Goal: Task Accomplishment & Management: Complete application form

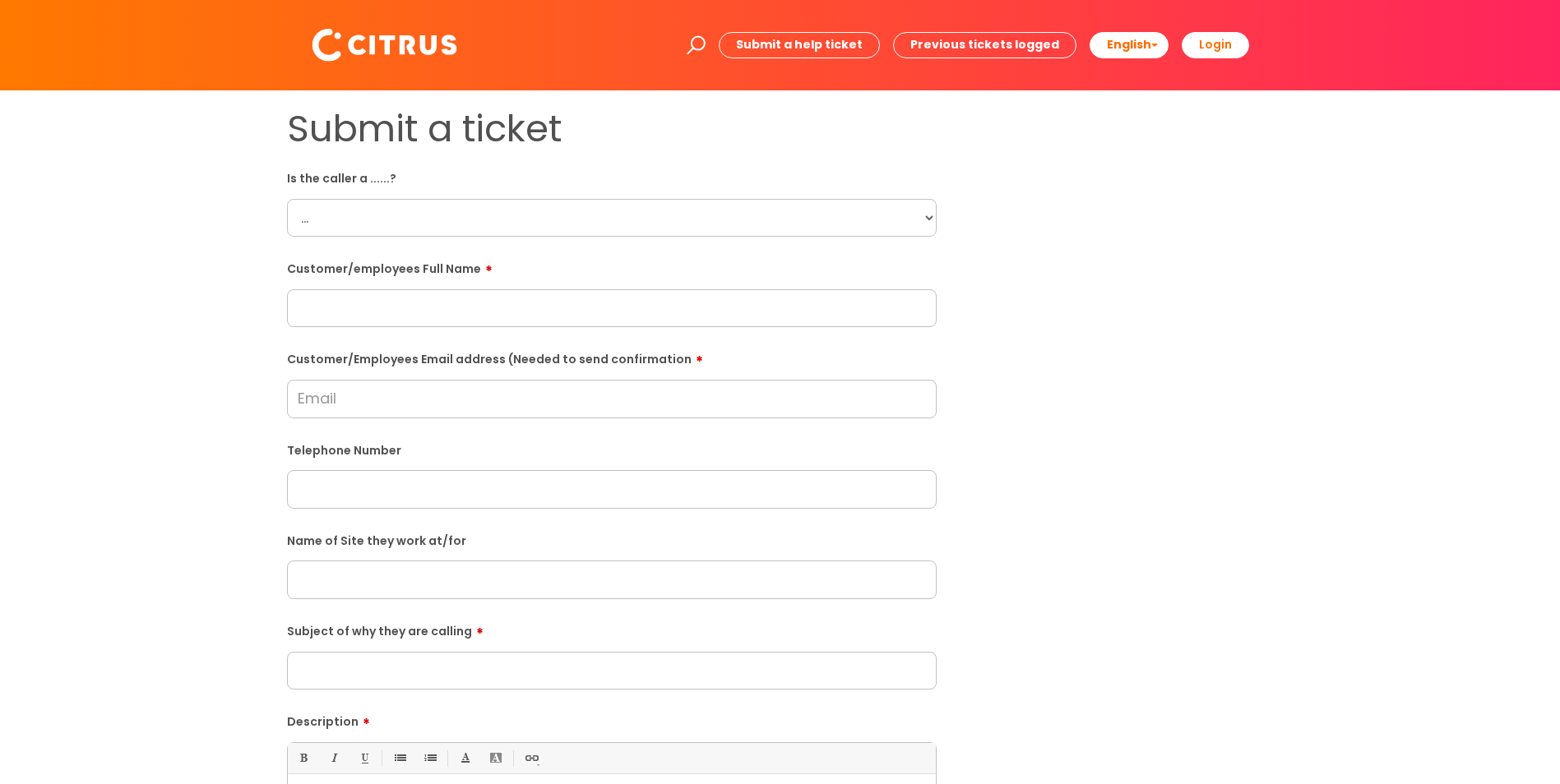
click at [425, 217] on select "... Citrus Customer Citrus Employee Contractor Supplier" at bounding box center [611, 217] width 650 height 38
select select "Citrus Employee"
click at [287, 199] on select "... Citrus Customer Citrus Employee Contractor Supplier" at bounding box center [611, 217] width 650 height 38
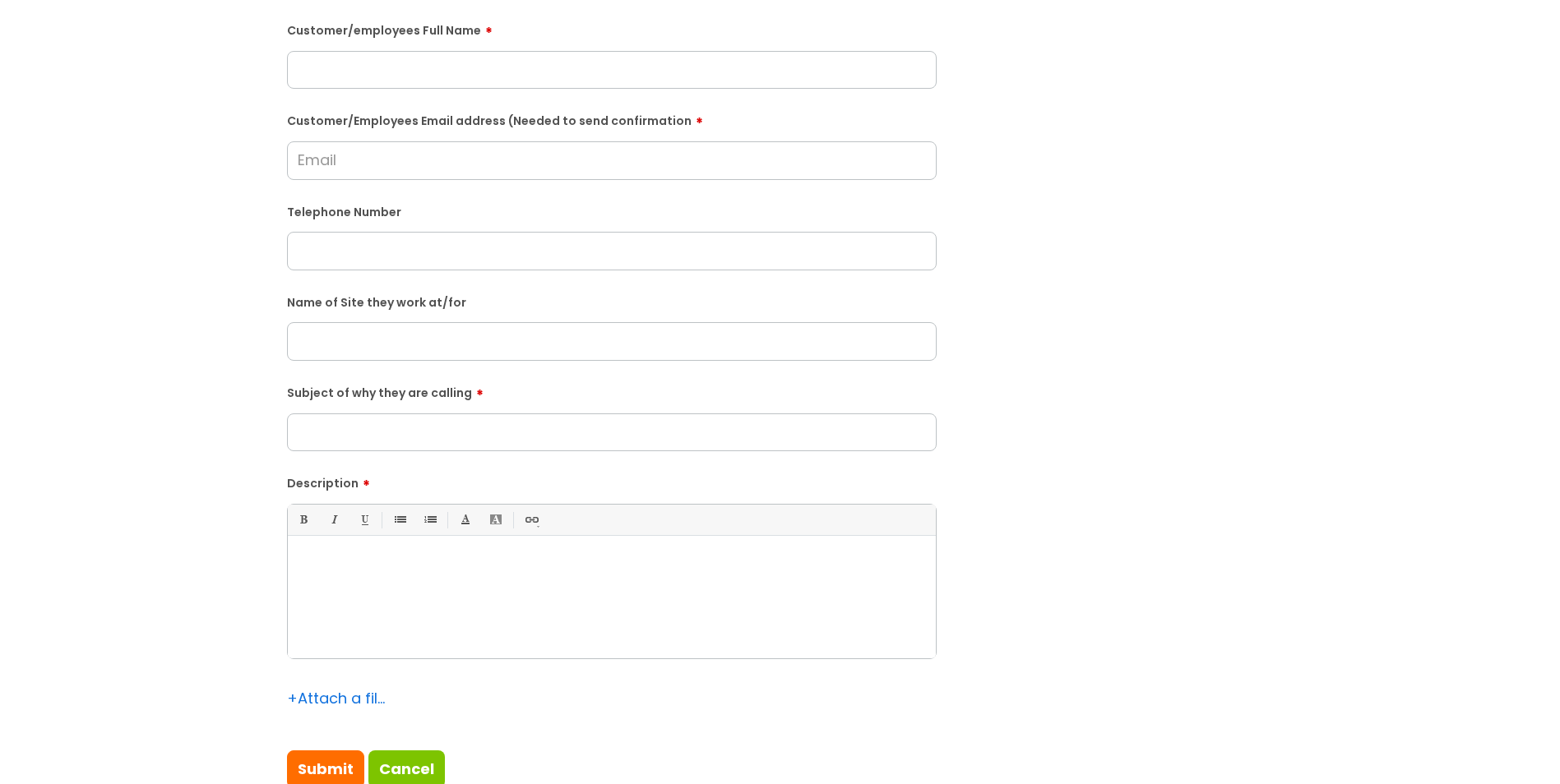
scroll to position [247, 0]
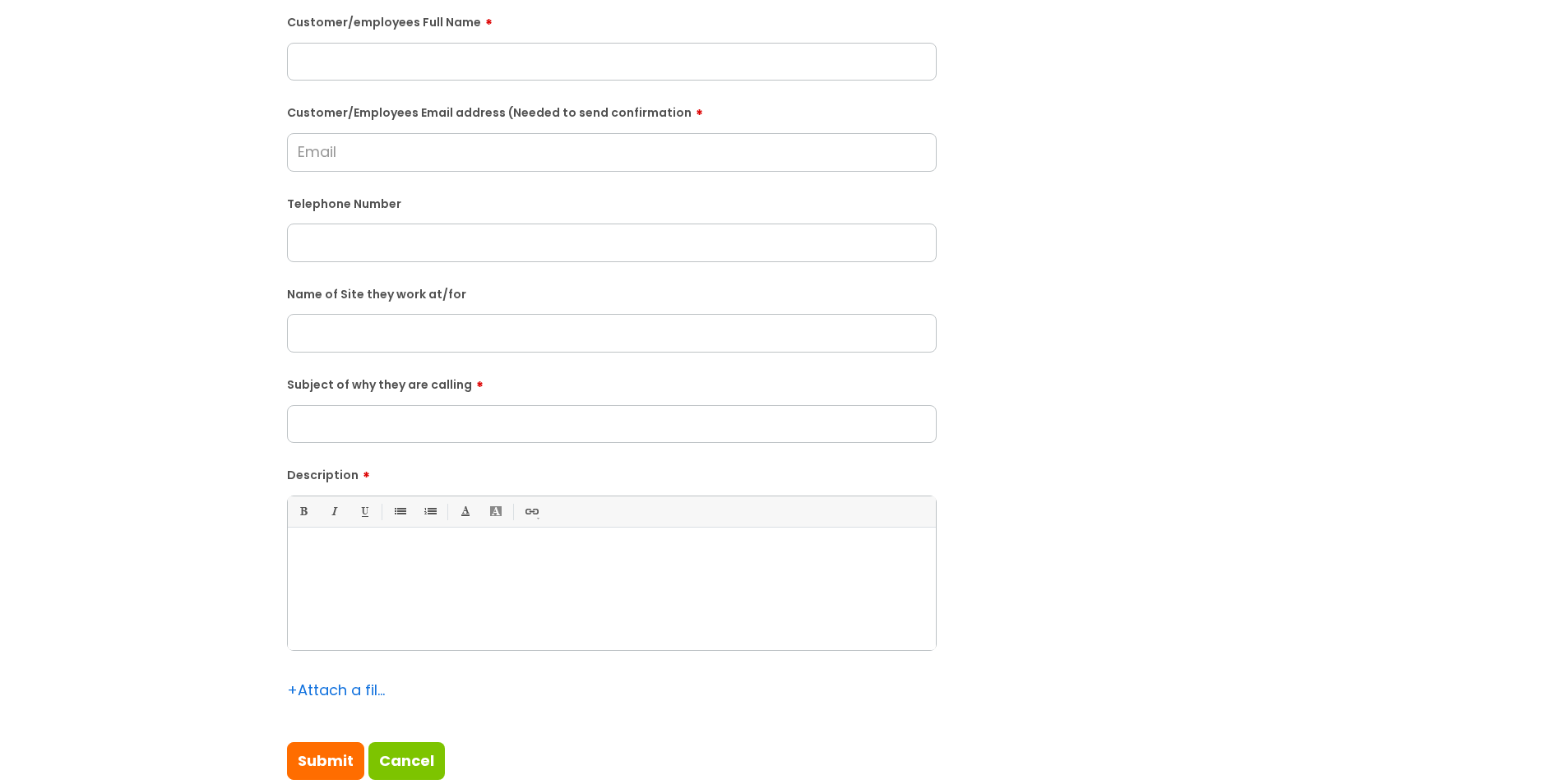
click at [417, 544] on div at bounding box center [611, 593] width 648 height 113
paste div
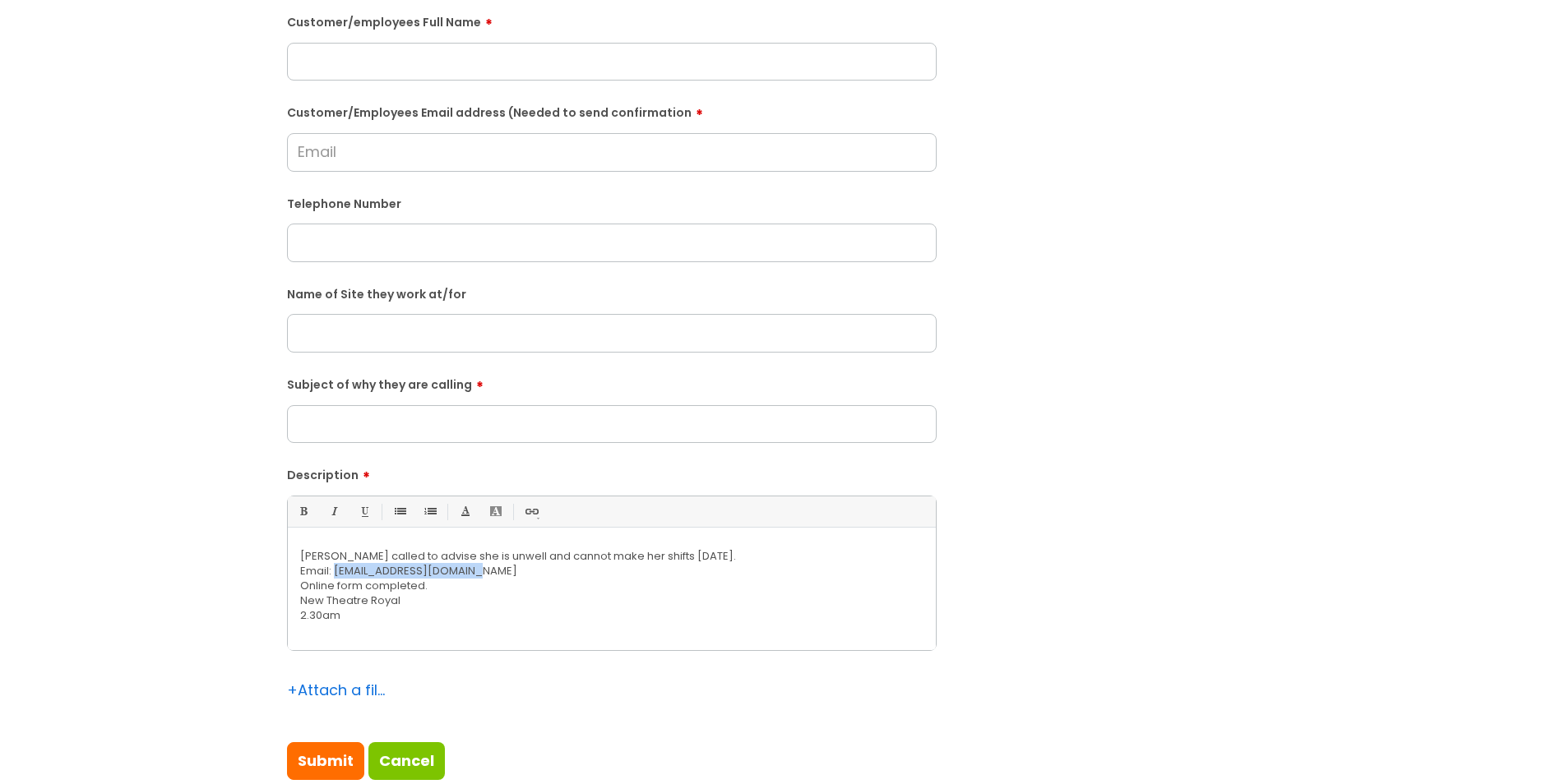
copy p "davis1001@hotmail.co.uk"
drag, startPoint x: 475, startPoint y: 574, endPoint x: 337, endPoint y: 568, distance: 138.1
click at [337, 568] on p "Email: davis1001@hotmail.co.uk" at bounding box center [611, 571] width 623 height 15
click at [386, 158] on input "Customer/Employees Email address (Needed to send confirmation" at bounding box center [611, 152] width 650 height 38
paste input "davis1001@hotmail.co.uk"
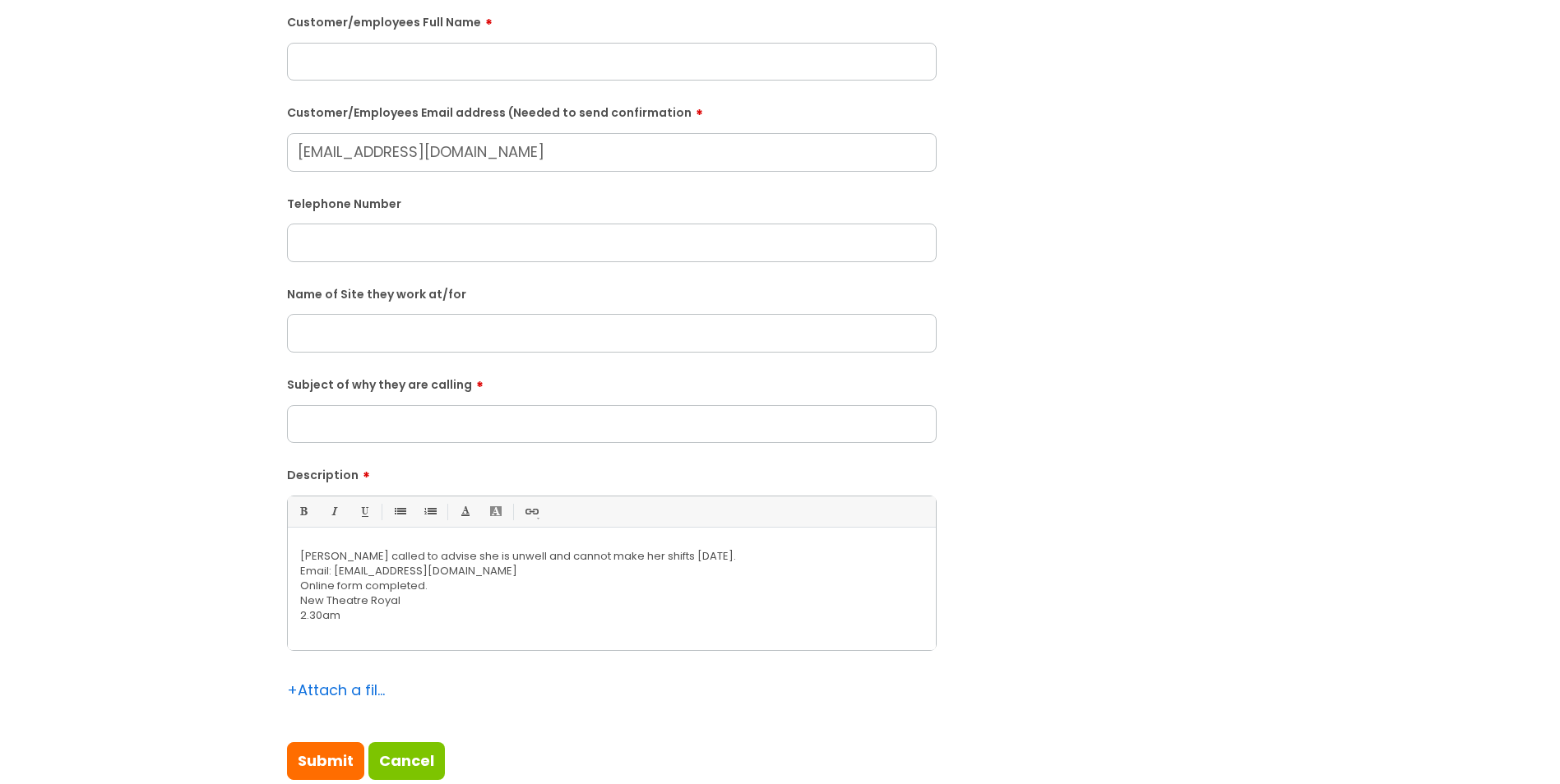
type input "davis1001@hotmail.co.uk"
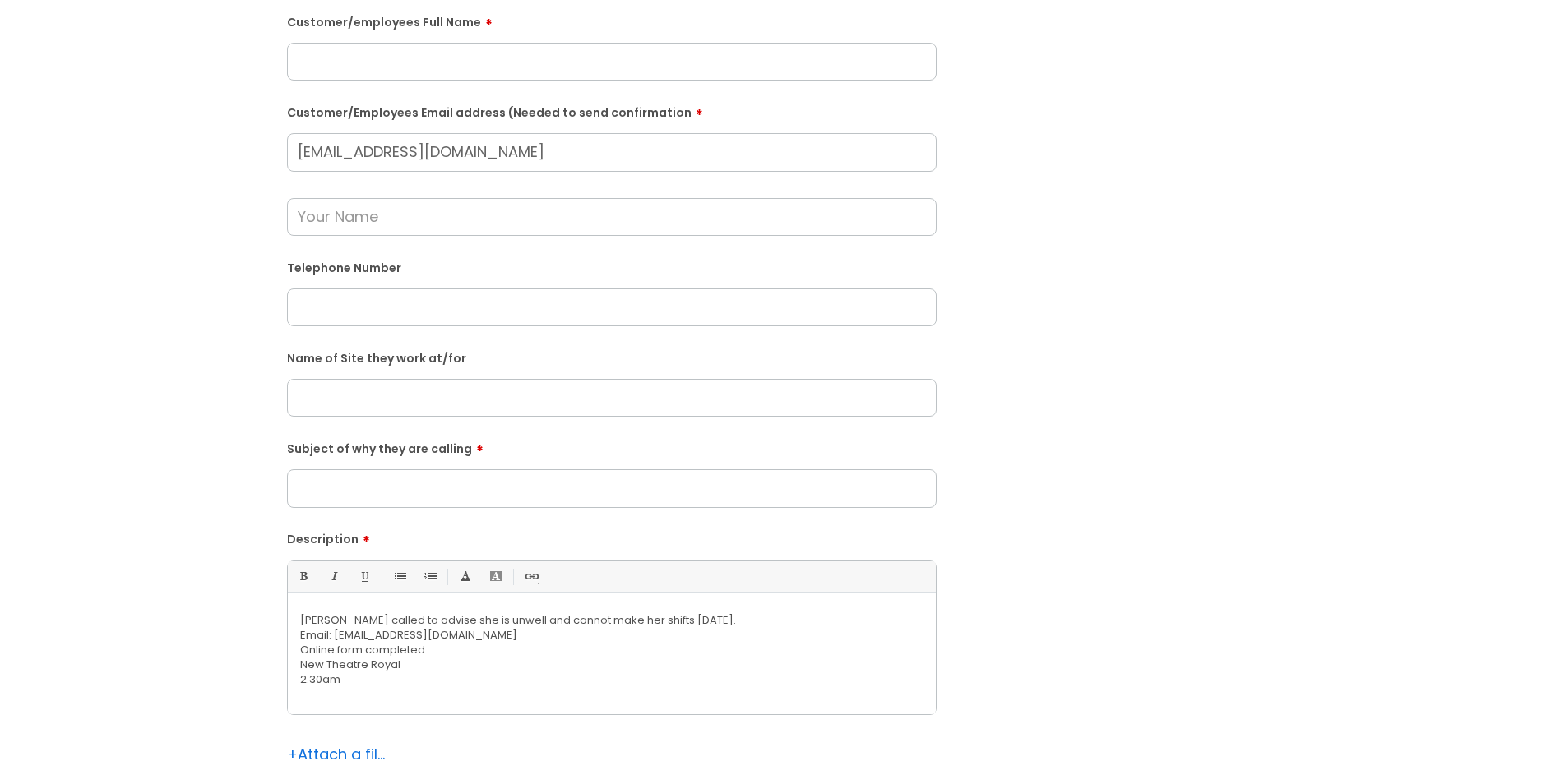
click at [371, 289] on input "text" at bounding box center [611, 307] width 650 height 38
paste input "07854554422"
type input "07854554422"
click at [387, 386] on input "text" at bounding box center [611, 398] width 650 height 38
type input "New Theatre Royal"
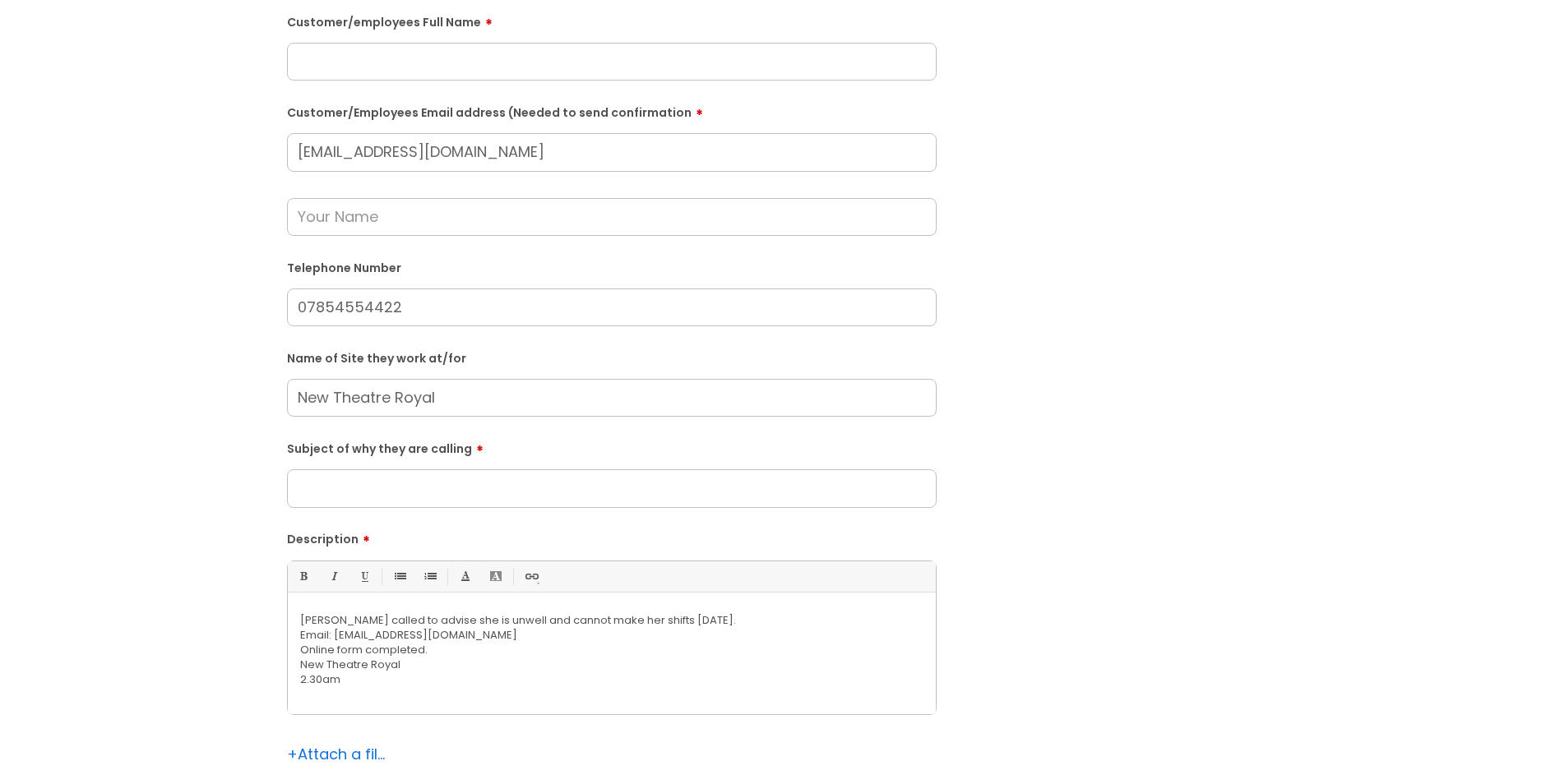
click at [372, 483] on input "Subject of why they are calling" at bounding box center [611, 488] width 650 height 38
type input "Issue clocking in"
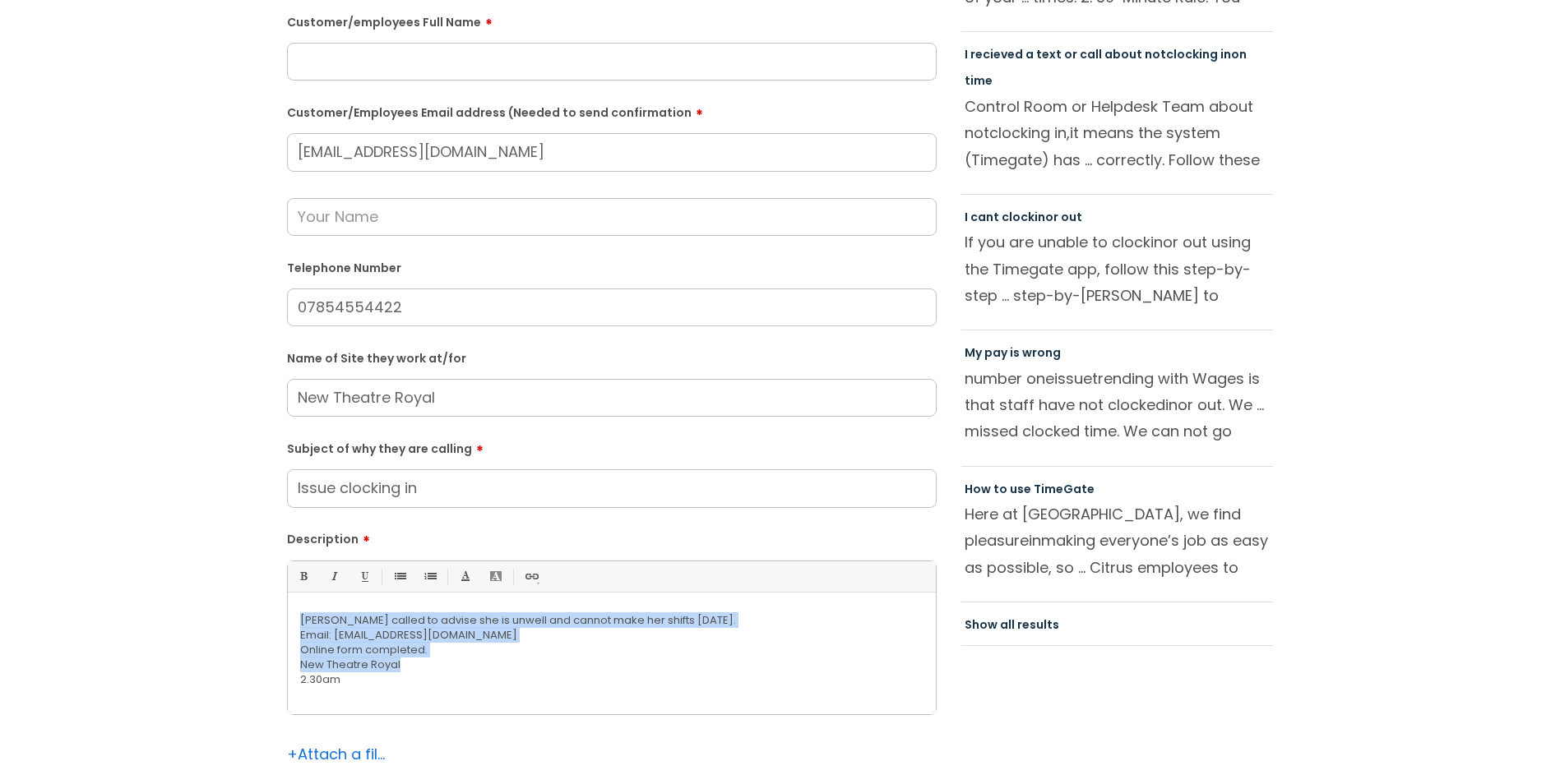
drag, startPoint x: 347, startPoint y: 648, endPoint x: 253, endPoint y: 614, distance: 100.0
click at [253, 614] on div "Submit a ticket Is the caller a ......? ... Citrus Customer Citrus Employee Con…" at bounding box center [780, 366] width 1527 height 1011
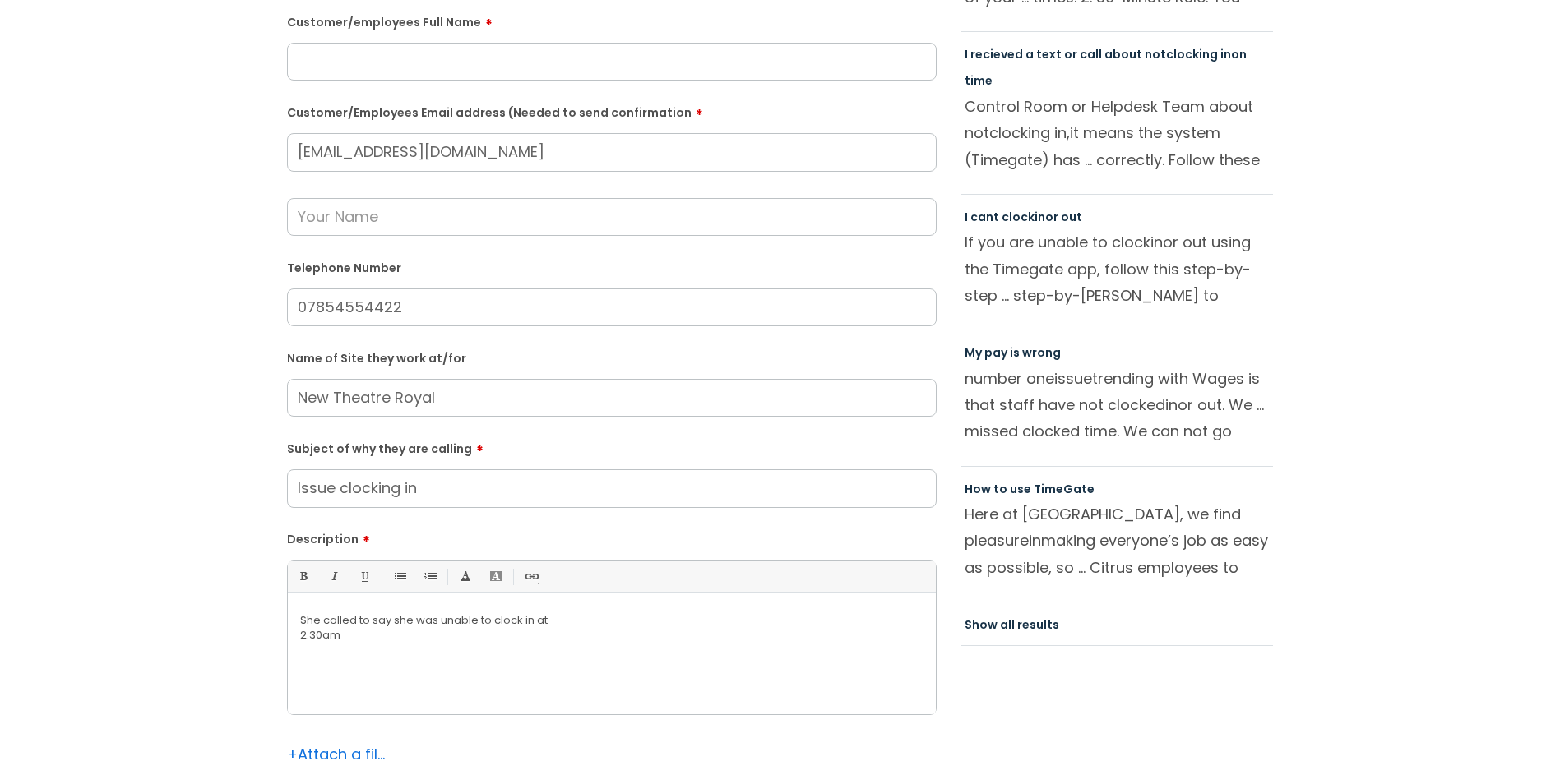
click at [300, 637] on p "2.30am" at bounding box center [611, 635] width 623 height 15
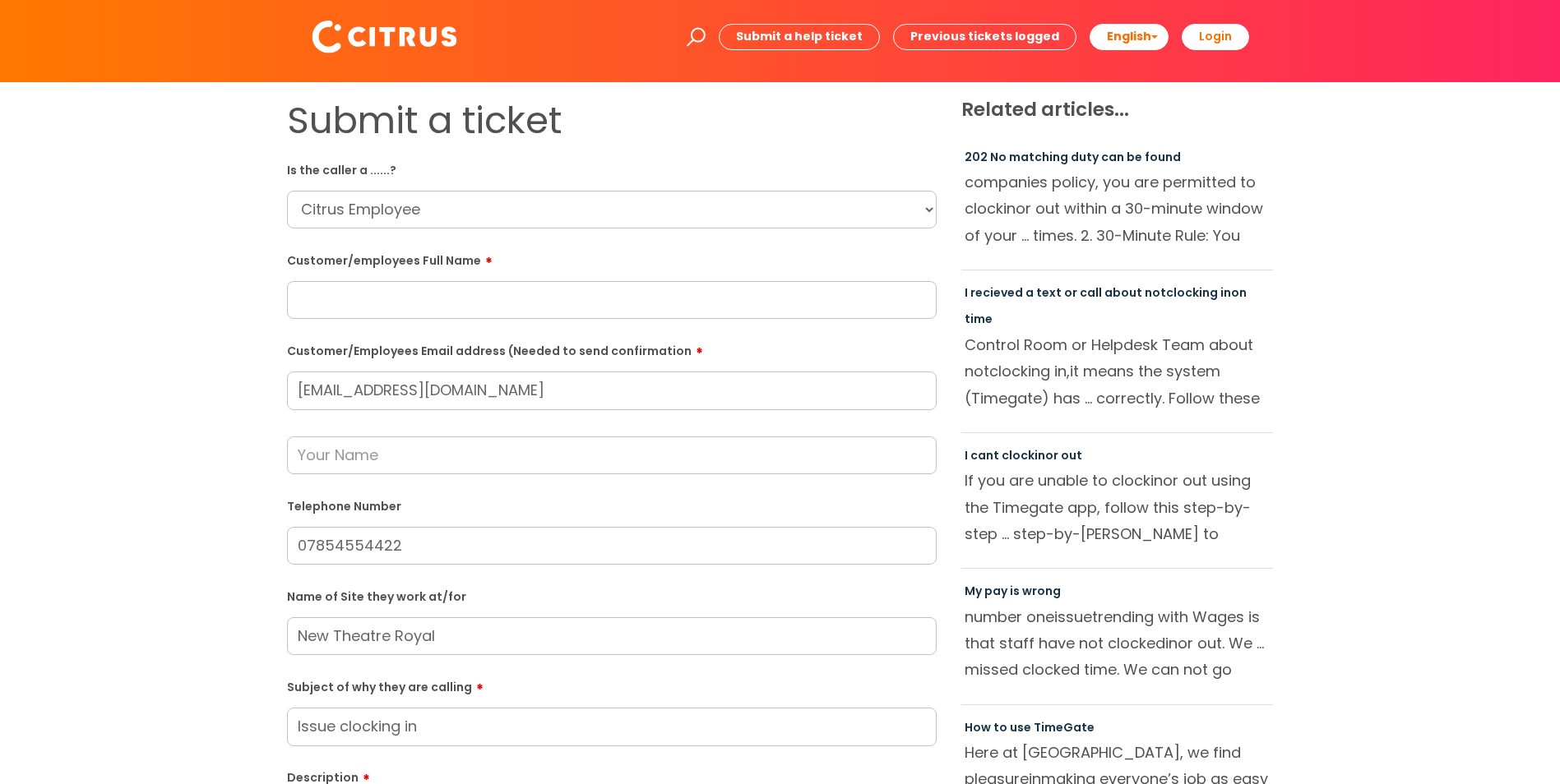
scroll to position [0, 0]
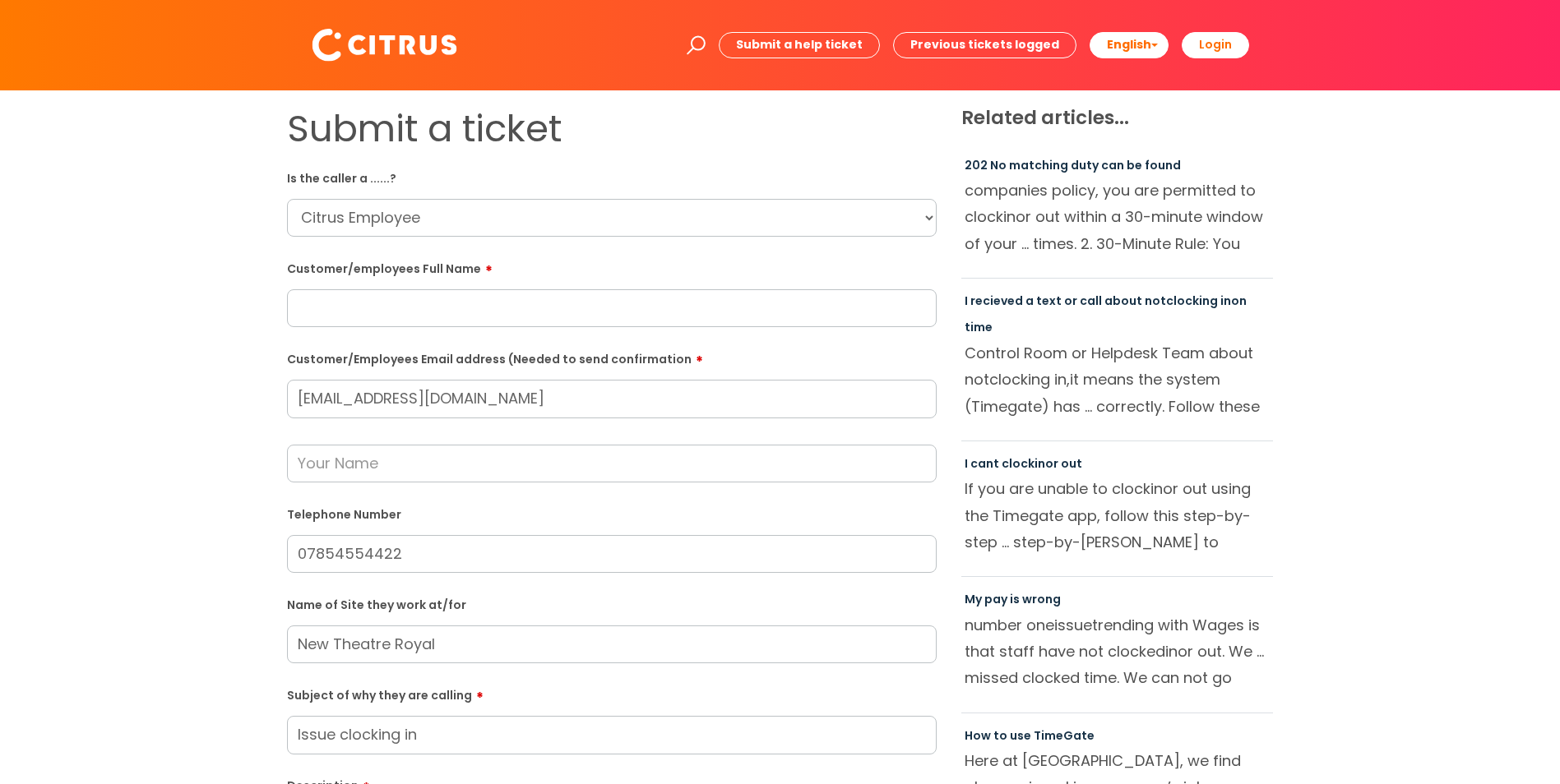
click at [330, 310] on input "text" at bounding box center [611, 308] width 650 height 38
type input "b"
type input "Betty Davis"
click at [363, 461] on input "text" at bounding box center [611, 463] width 650 height 38
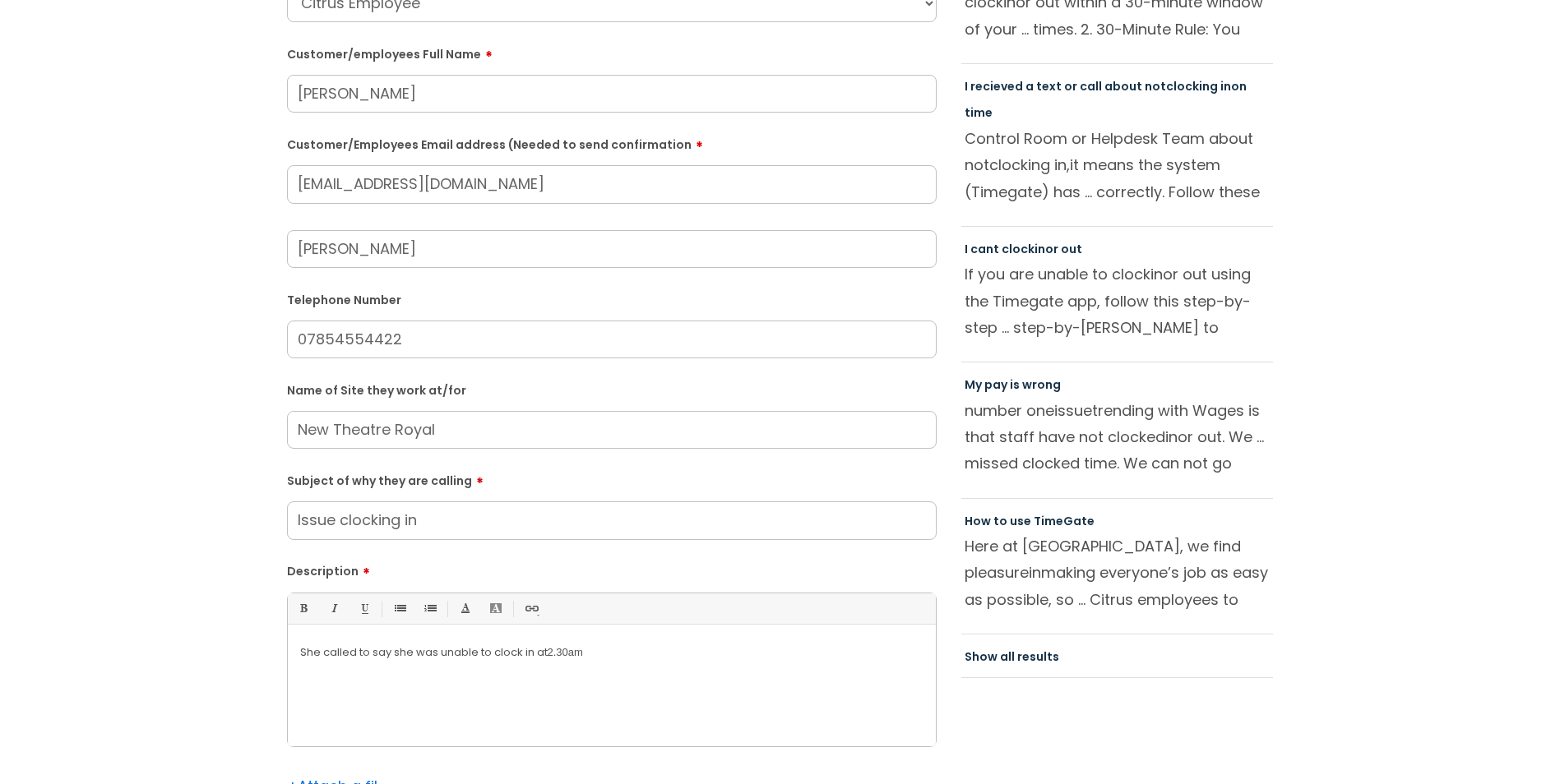
scroll to position [329, 0]
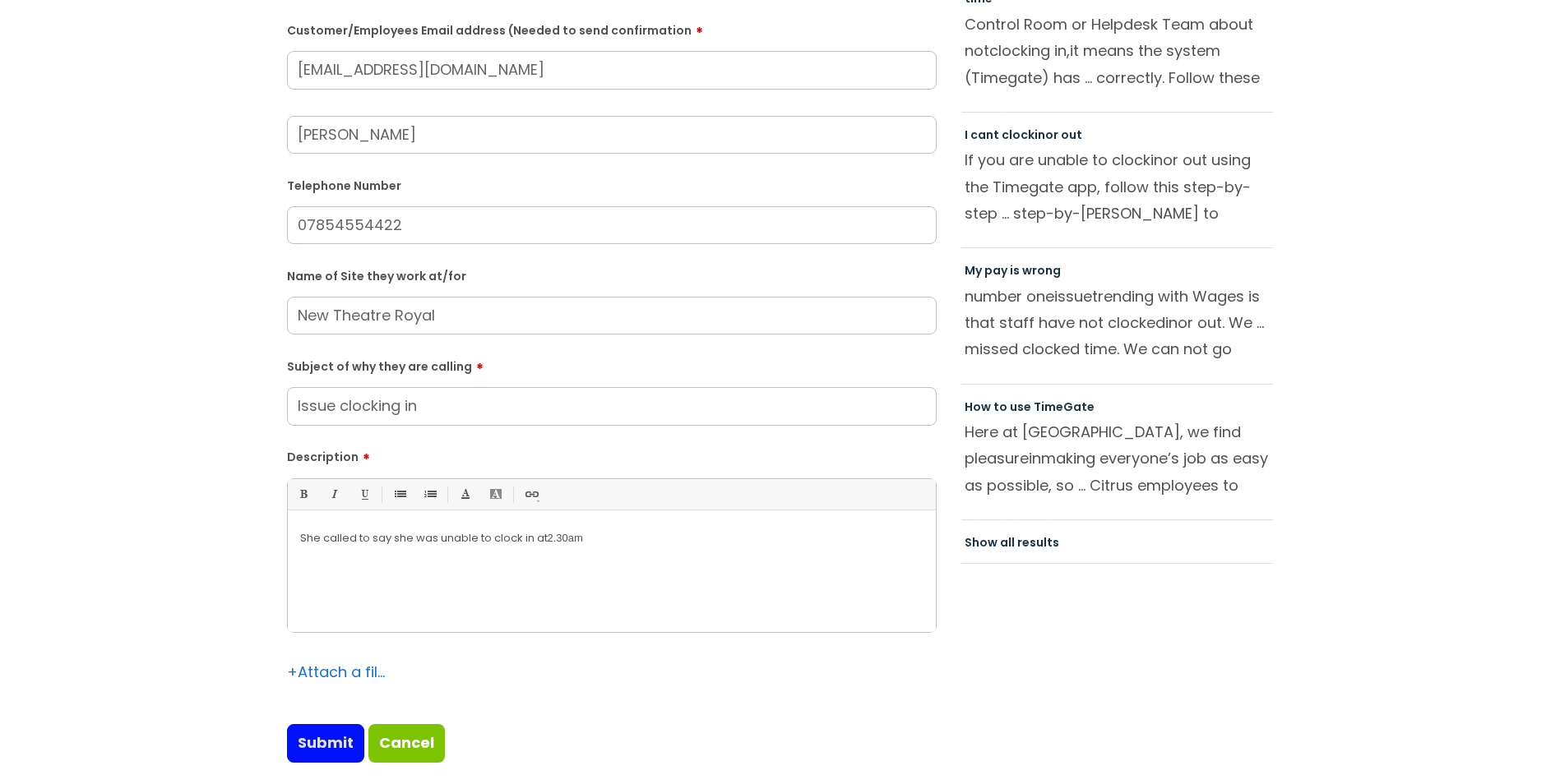
type input "Sharon"
click at [323, 743] on input "Submit" at bounding box center [325, 742] width 77 height 38
type input "Please Wait..."
